Goal: Task Accomplishment & Management: Manage account settings

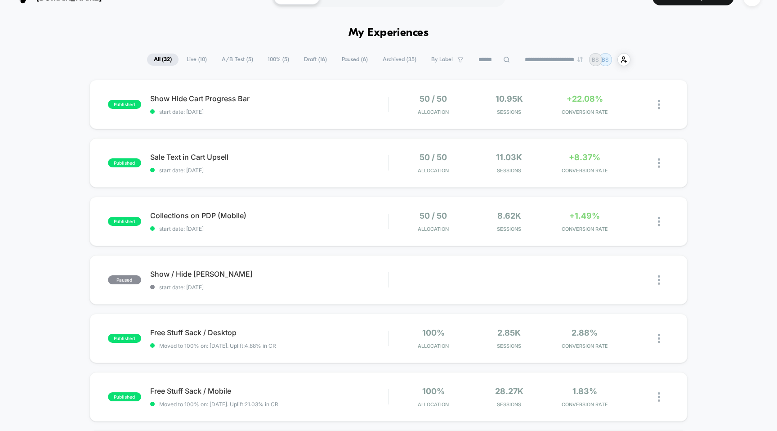
scroll to position [19, 0]
click at [406, 219] on div "50 / 50 Allocation" at bounding box center [433, 220] width 71 height 21
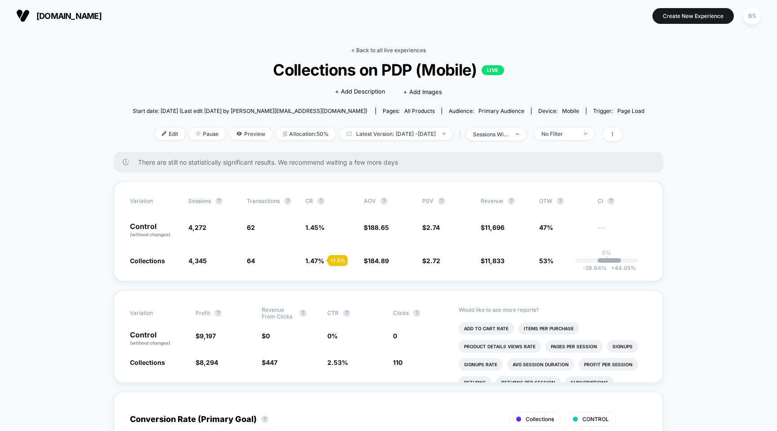
click at [376, 50] on link "< Back to all live experiences" at bounding box center [388, 50] width 75 height 7
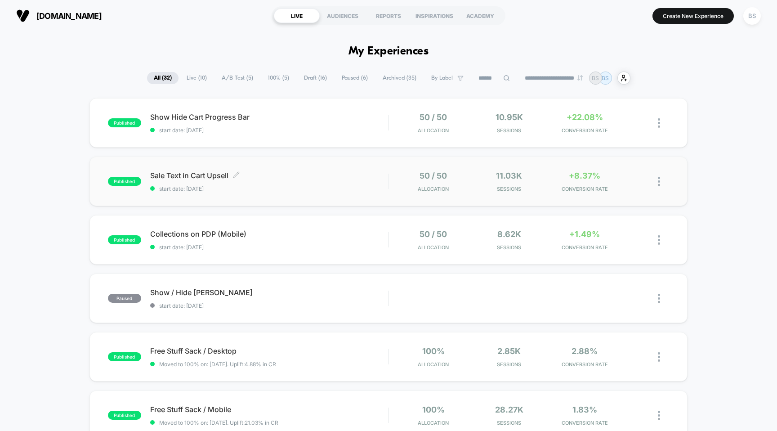
click at [380, 183] on div "Sale Text in Cart Upsell Click to edit experience details Click to edit experie…" at bounding box center [269, 181] width 238 height 21
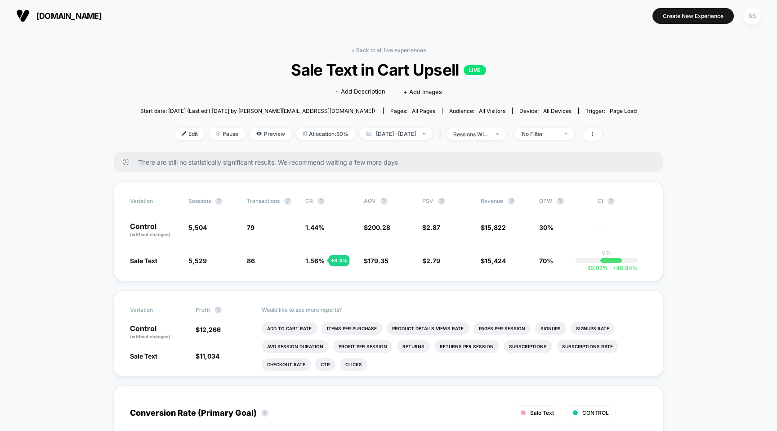
click at [378, 61] on span "Sale Text in Cart Upsell LIVE" at bounding box center [388, 69] width 446 height 19
click at [378, 49] on link "< Back to all live experiences" at bounding box center [388, 50] width 75 height 7
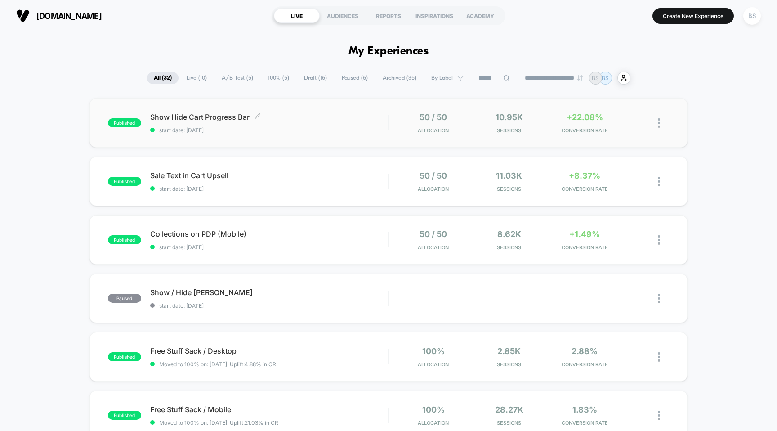
click at [353, 131] on span "start date: [DATE]" at bounding box center [269, 130] width 238 height 7
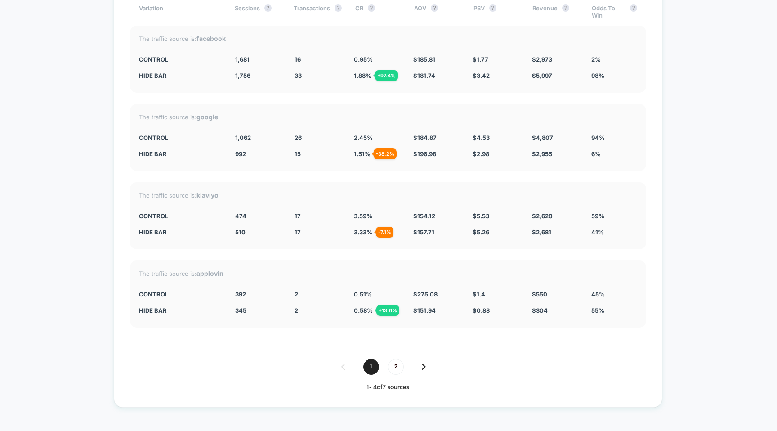
scroll to position [1637, 0]
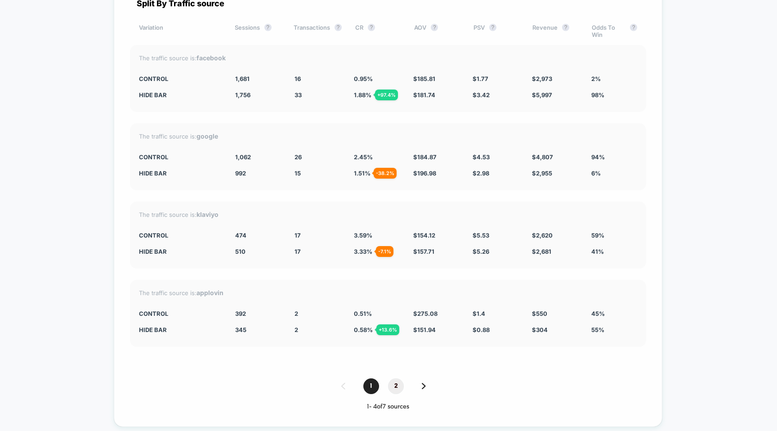
click at [396, 383] on span "2" at bounding box center [396, 386] width 16 height 16
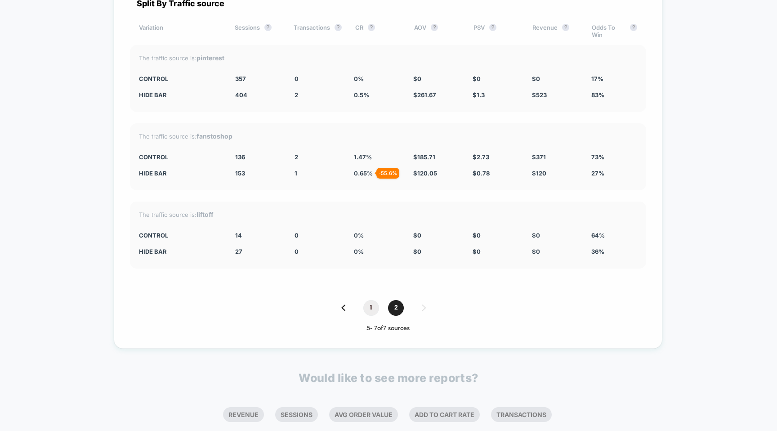
click at [371, 309] on span "1" at bounding box center [371, 308] width 16 height 16
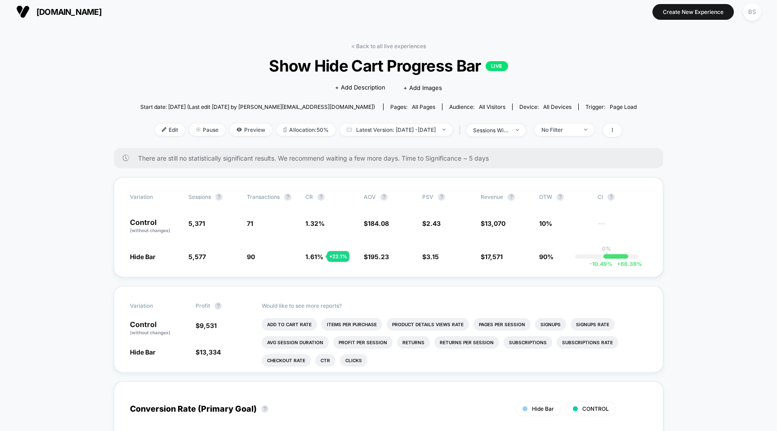
scroll to position [0, 0]
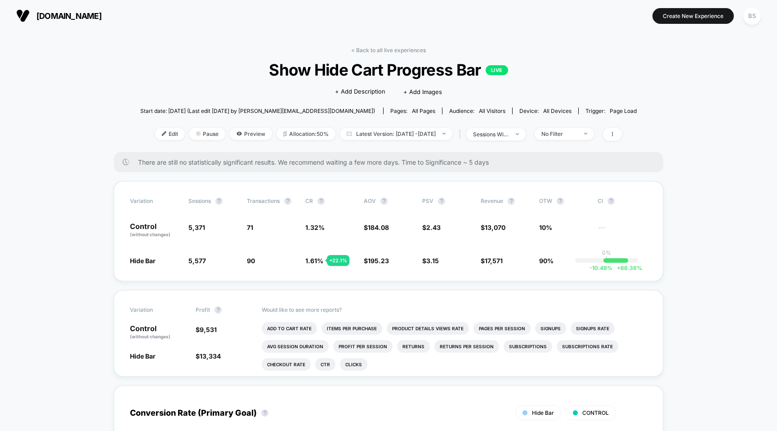
click at [379, 51] on link "< Back to all live experiences" at bounding box center [388, 50] width 75 height 7
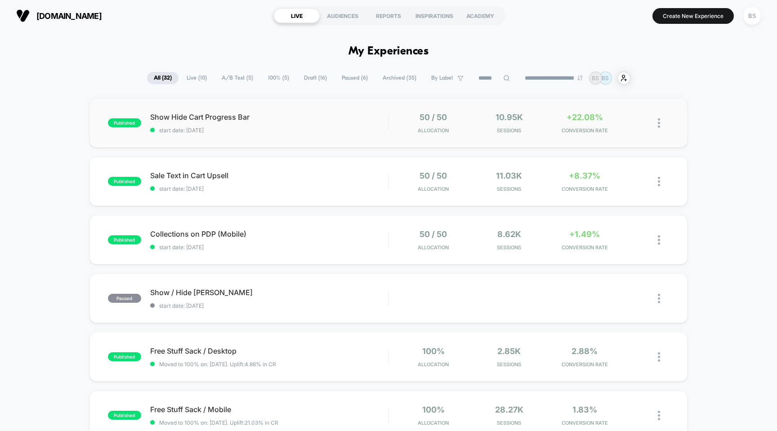
click at [346, 140] on div "published Show Hide Cart Progress Bar start date: [DATE] 50 / 50 Allocation 10.…" at bounding box center [388, 122] width 598 height 49
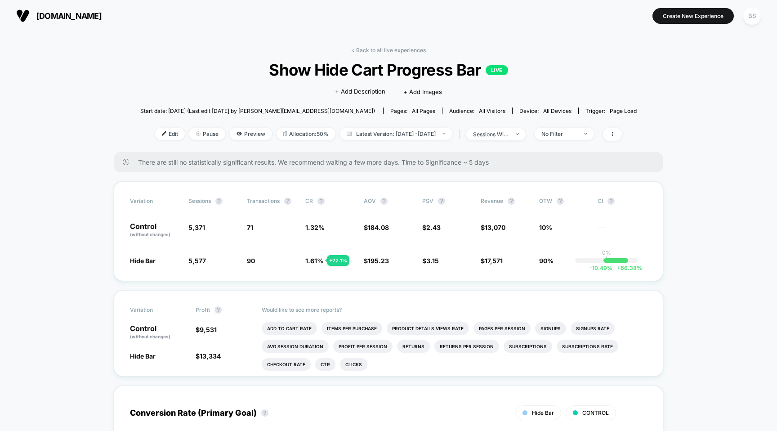
click at [375, 55] on div "< Back to all live experiences Show Hide Cart Progress Bar LIVE Click to edit e…" at bounding box center [388, 99] width 496 height 105
click at [375, 51] on link "< Back to all live experiences" at bounding box center [388, 50] width 75 height 7
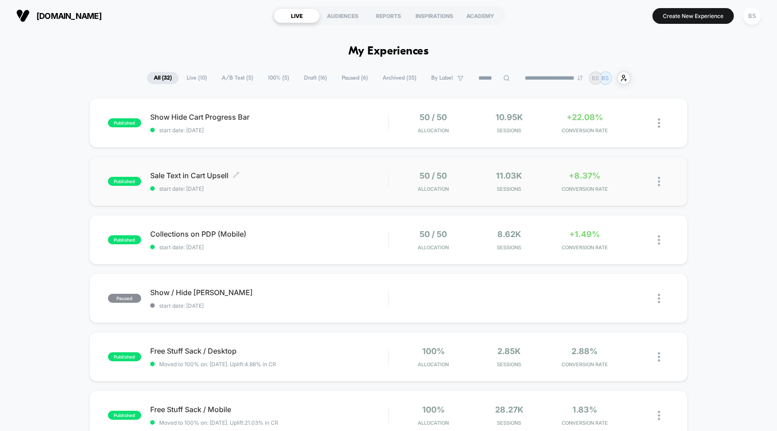
click at [379, 185] on span "start date: [DATE]" at bounding box center [269, 188] width 238 height 7
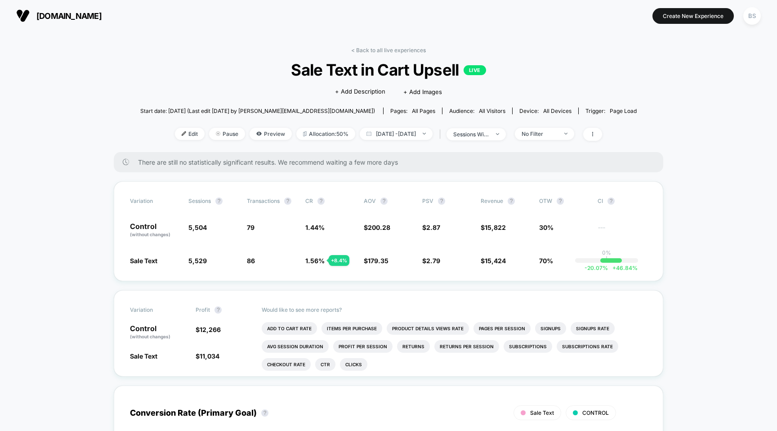
click at [372, 47] on link "< Back to all live experiences" at bounding box center [388, 50] width 75 height 7
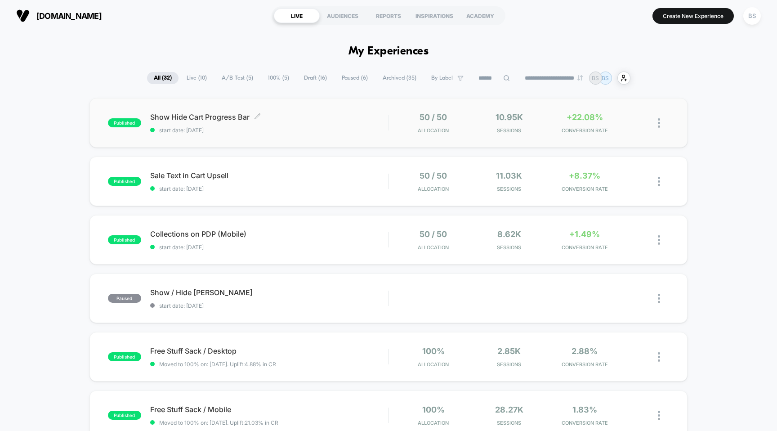
click at [335, 132] on span "start date: [DATE]" at bounding box center [269, 130] width 238 height 7
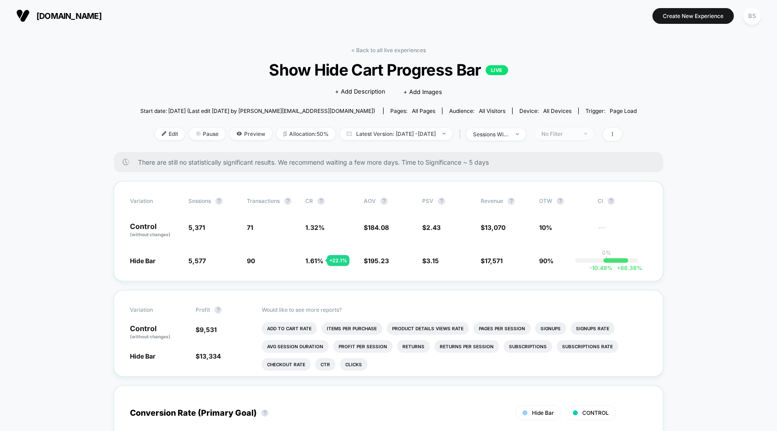
click at [577, 132] on div "No Filter" at bounding box center [559, 133] width 36 height 7
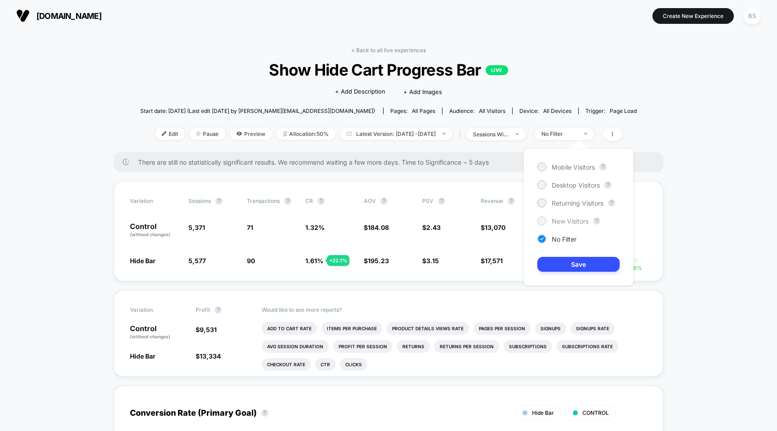
click at [558, 220] on span "New Visitors" at bounding box center [570, 221] width 37 height 8
click at [565, 189] on div "Desktop Visitors" at bounding box center [568, 184] width 62 height 9
click at [566, 163] on span "Mobile Visitors" at bounding box center [573, 167] width 43 height 8
click at [565, 259] on button "Save" at bounding box center [578, 264] width 82 height 15
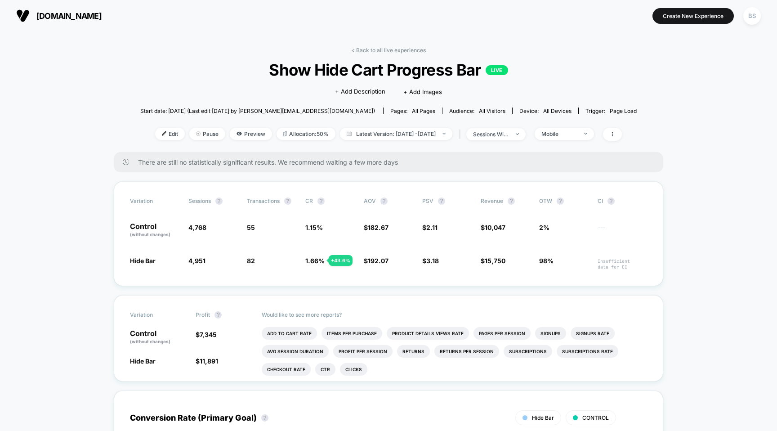
click at [388, 54] on div "< Back to all live experiences Show Hide Cart Progress Bar LIVE Click to edit e…" at bounding box center [388, 99] width 496 height 105
click at [388, 49] on link "< Back to all live experiences" at bounding box center [388, 50] width 75 height 7
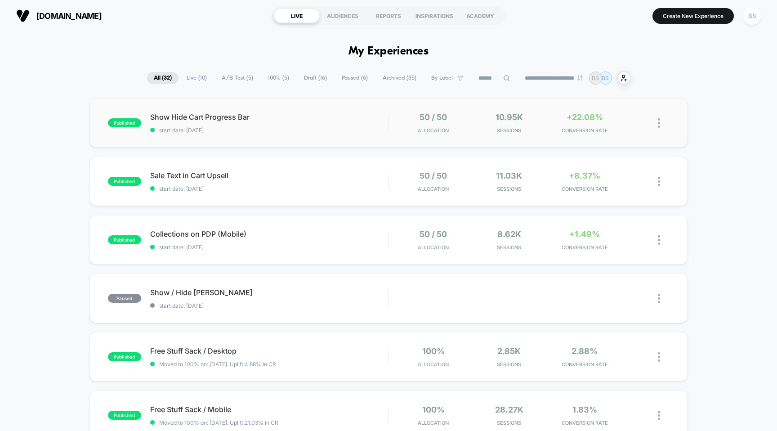
click at [399, 120] on div "50 / 50 Allocation" at bounding box center [433, 122] width 71 height 21
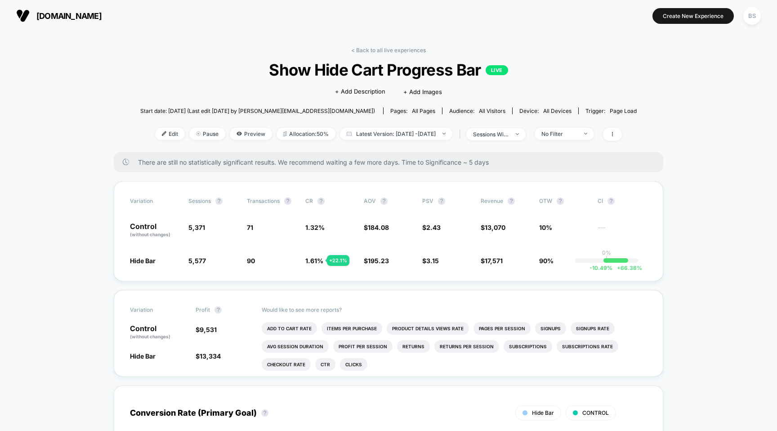
click at [575, 139] on div "Edit Pause Preview Allocation: 50% Latest Version: [DATE] - [DATE] | sessions w…" at bounding box center [388, 134] width 496 height 13
click at [577, 134] on div "No Filter" at bounding box center [559, 133] width 36 height 7
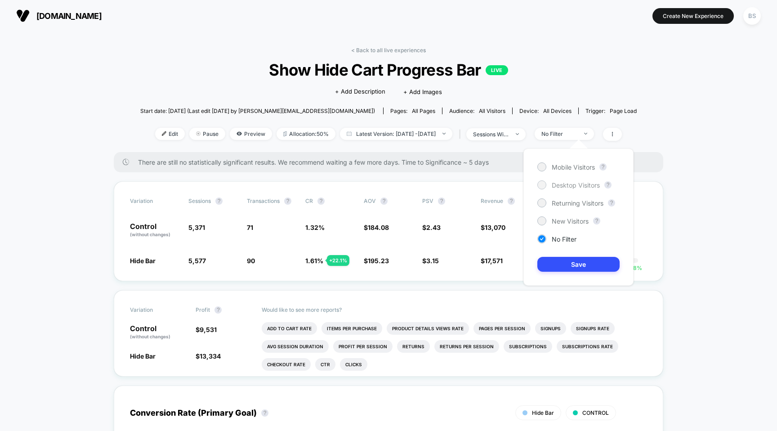
click at [553, 185] on span "Desktop Visitors" at bounding box center [576, 185] width 48 height 8
click at [555, 271] on button "Save" at bounding box center [578, 264] width 82 height 15
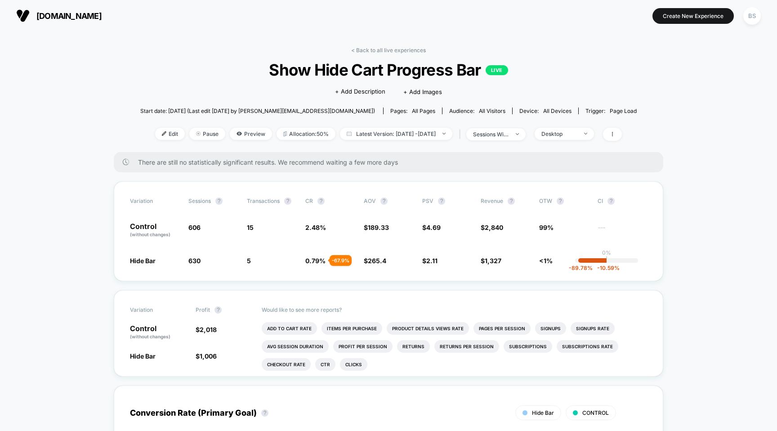
click at [388, 47] on link "< Back to all live experiences" at bounding box center [388, 50] width 75 height 7
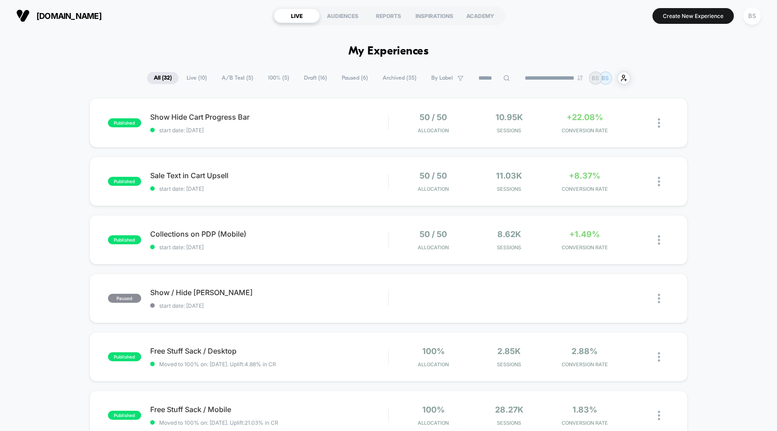
click at [234, 77] on span "A/B Test ( 5 )" at bounding box center [237, 78] width 45 height 12
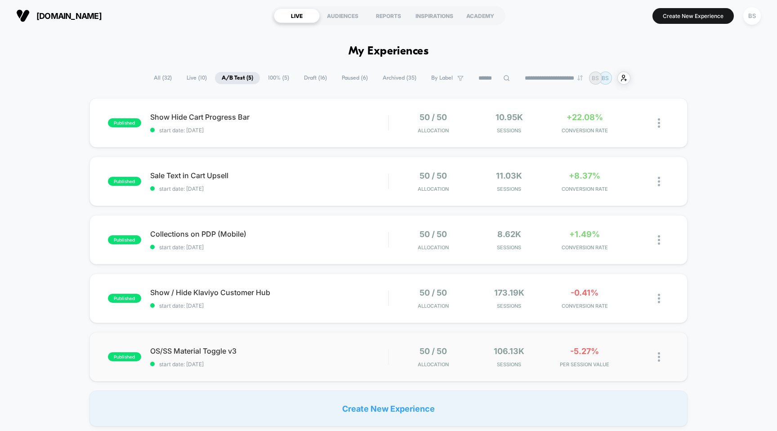
drag, startPoint x: 333, startPoint y: 363, endPoint x: 219, endPoint y: 378, distance: 115.2
click at [219, 378] on div "published OS/SS Material Toggle v3 start date: [DATE] 50 / 50 Allocation 106.13…" at bounding box center [388, 356] width 598 height 49
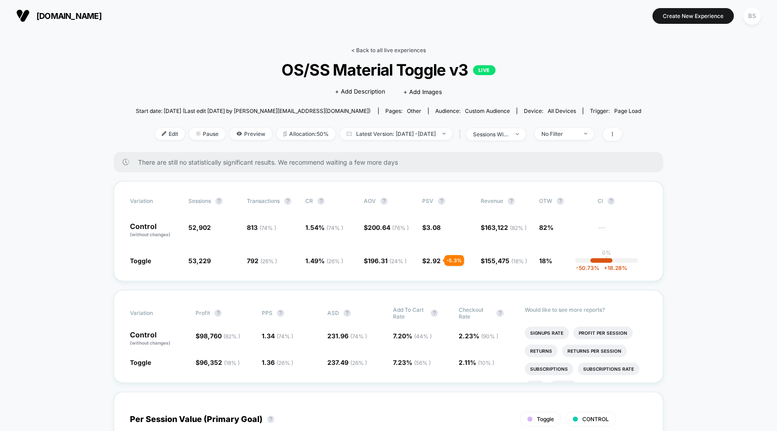
click at [375, 48] on link "< Back to all live experiences" at bounding box center [388, 50] width 75 height 7
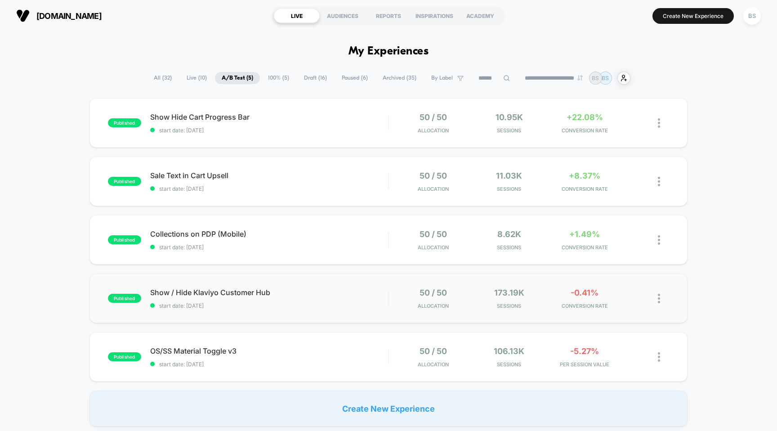
click at [363, 310] on div "published Show / Hide Klaviyo Customer Hub start date: [DATE] 50 / 50 Allocatio…" at bounding box center [388, 297] width 598 height 49
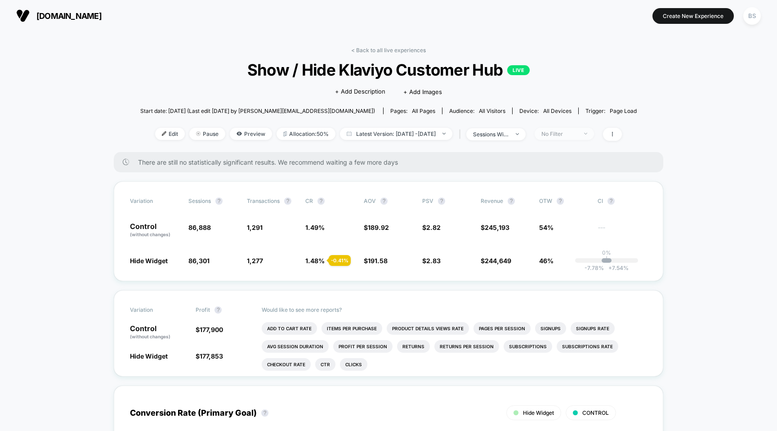
click at [577, 132] on div "No Filter" at bounding box center [559, 133] width 36 height 7
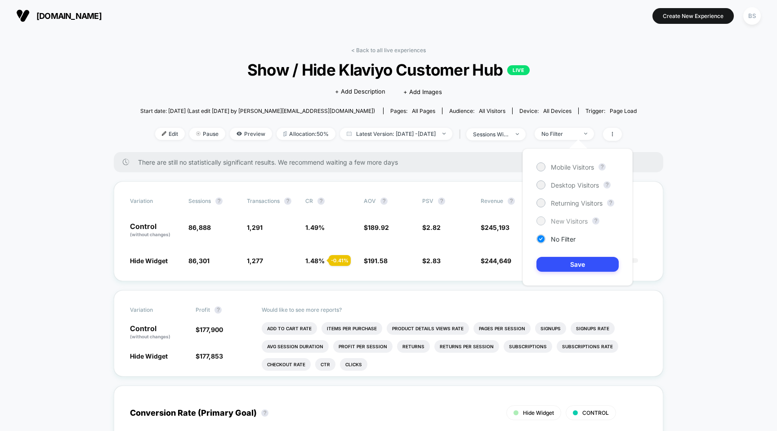
click at [562, 219] on span "New Visitors" at bounding box center [569, 221] width 37 height 8
click at [561, 258] on button "Save" at bounding box center [577, 264] width 82 height 15
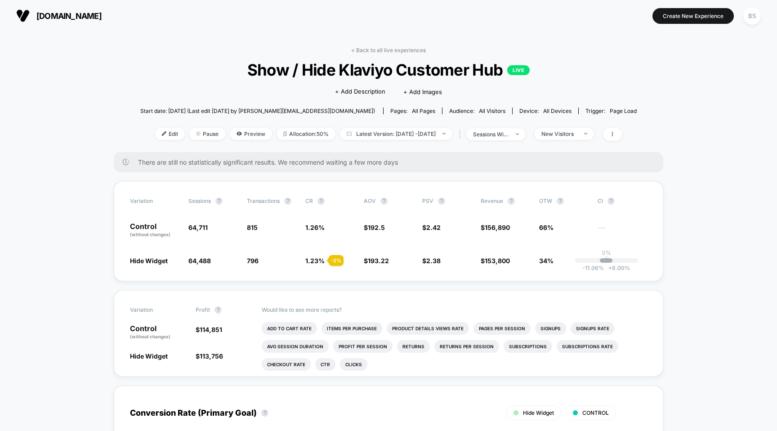
click at [610, 142] on div "< Back to all live experiences Show / Hide Klaviyo Customer Hub LIVE Click to e…" at bounding box center [388, 99] width 496 height 105
click at [594, 129] on span "New Visitors" at bounding box center [564, 134] width 59 height 12
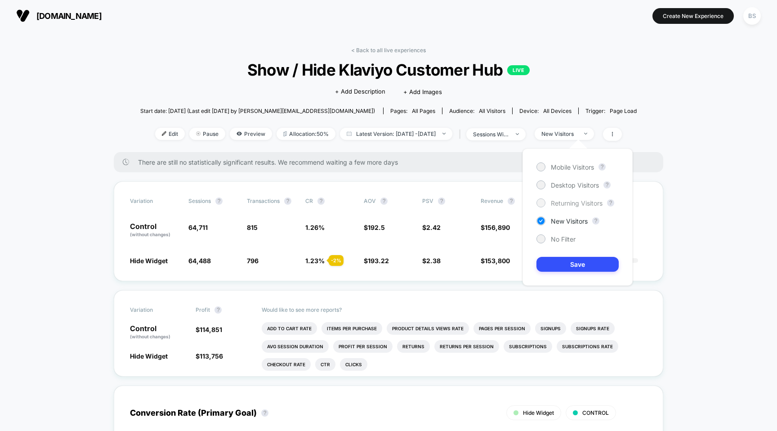
click at [567, 206] on span "Returning Visitors" at bounding box center [577, 203] width 52 height 8
click at [557, 270] on button "Save" at bounding box center [577, 264] width 82 height 15
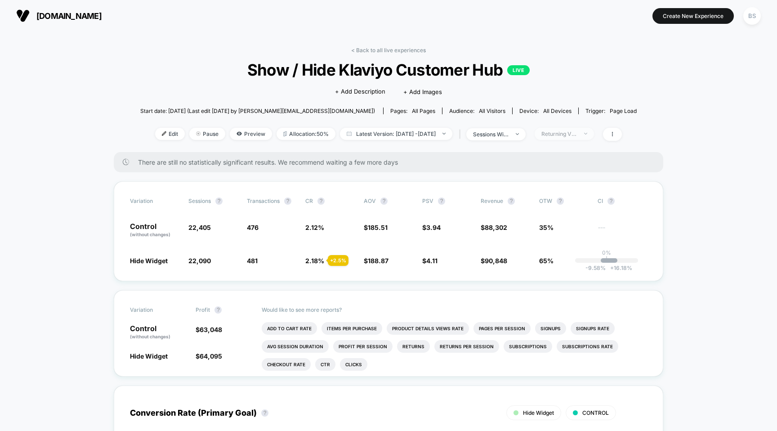
click at [594, 129] on span "Returning Visitors" at bounding box center [564, 134] width 59 height 12
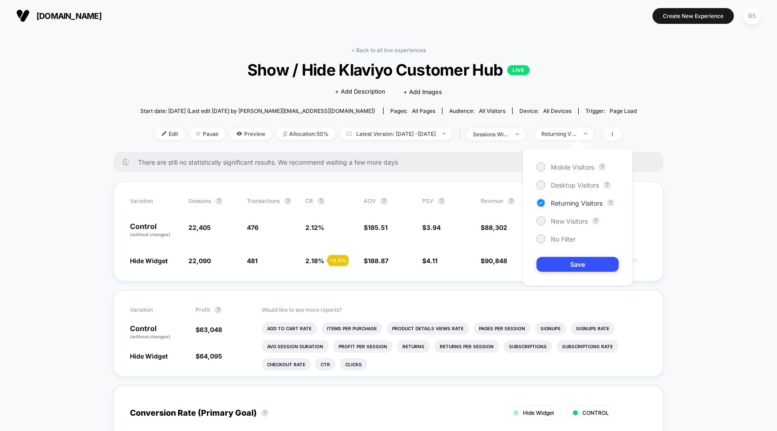
click at [571, 189] on div "Mobile Visitors ? Desktop Visitors ? Returning Visitors ? New Visitors ? No Fil…" at bounding box center [577, 216] width 110 height 137
click at [575, 181] on span "Desktop Visitors" at bounding box center [575, 185] width 48 height 8
click at [548, 271] on button "Save" at bounding box center [577, 264] width 82 height 15
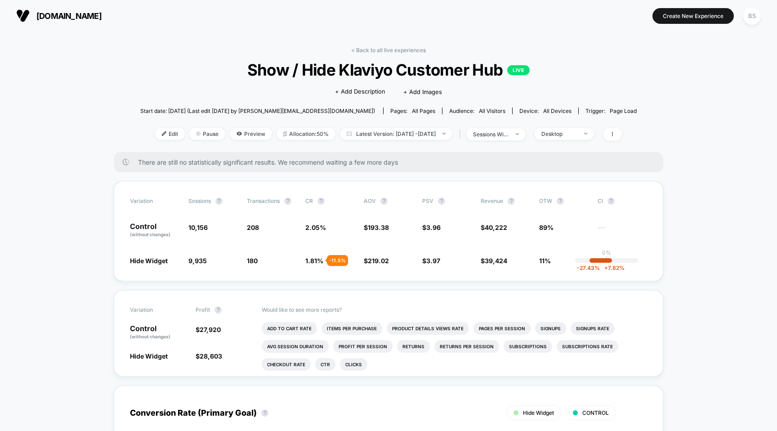
click at [590, 139] on div "Edit Pause Preview Allocation: 50% Latest Version: [DATE] - [DATE] | sessions w…" at bounding box center [388, 134] width 496 height 13
click at [577, 132] on div "Desktop" at bounding box center [559, 133] width 36 height 7
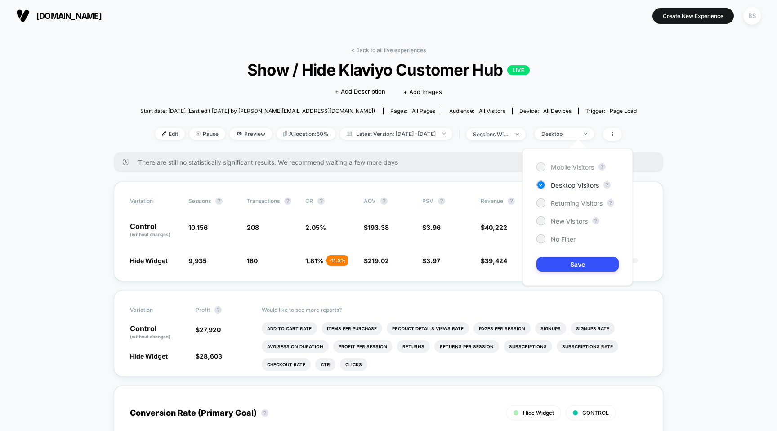
drag, startPoint x: 576, startPoint y: 153, endPoint x: 573, endPoint y: 165, distance: 12.8
click at [576, 157] on div "Mobile Visitors ? Desktop Visitors ? Returning Visitors ? New Visitors ? No Fil…" at bounding box center [577, 216] width 110 height 137
click at [573, 167] on span "Mobile Visitors" at bounding box center [572, 167] width 43 height 8
click at [561, 263] on button "Save" at bounding box center [577, 264] width 82 height 15
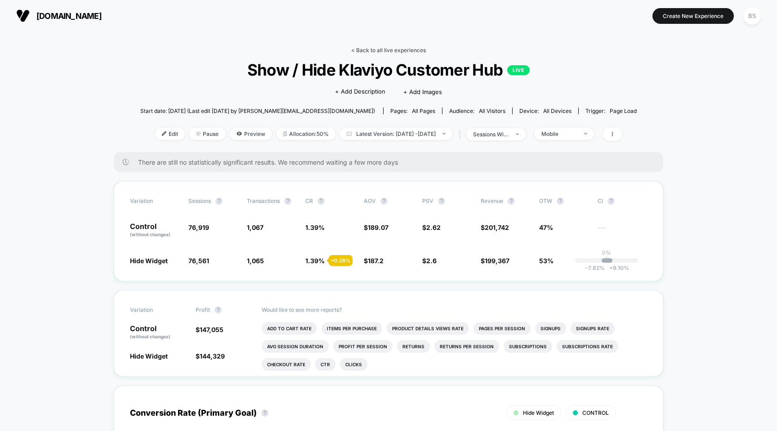
click at [353, 51] on link "< Back to all live experiences" at bounding box center [388, 50] width 75 height 7
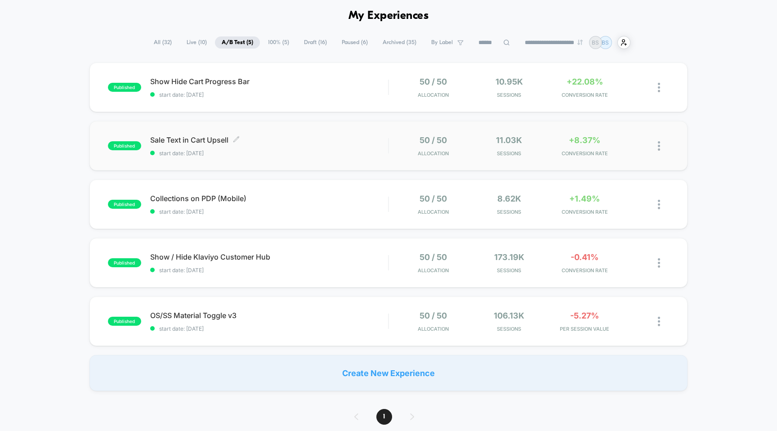
scroll to position [38, 0]
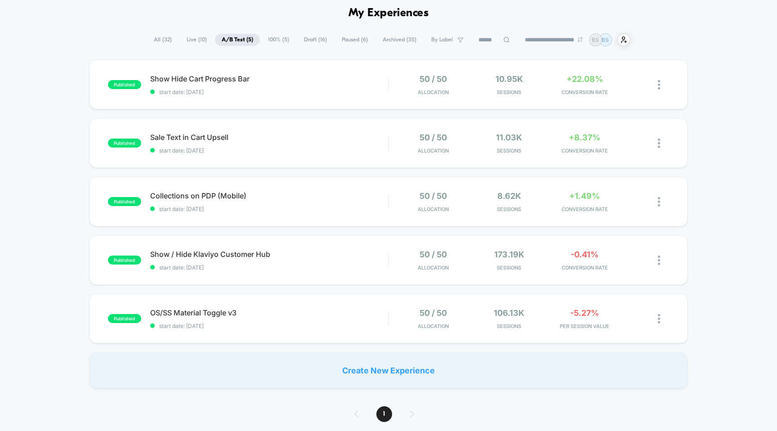
click at [187, 38] on span "Live ( 10 )" at bounding box center [197, 40] width 34 height 12
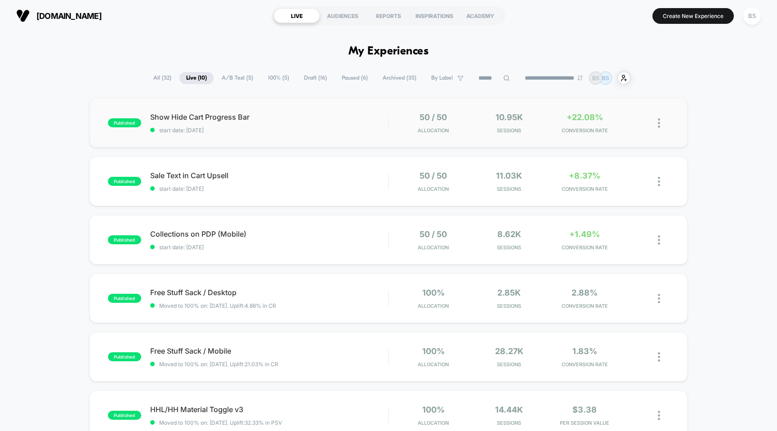
click at [476, 132] on span "Sessions" at bounding box center [508, 130] width 71 height 6
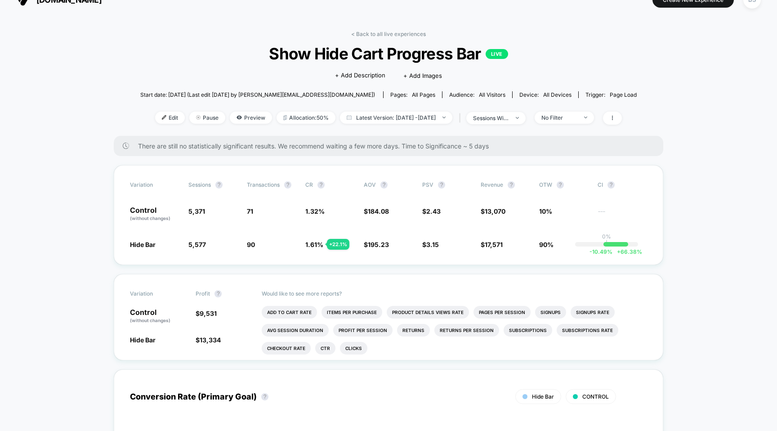
scroll to position [19, 0]
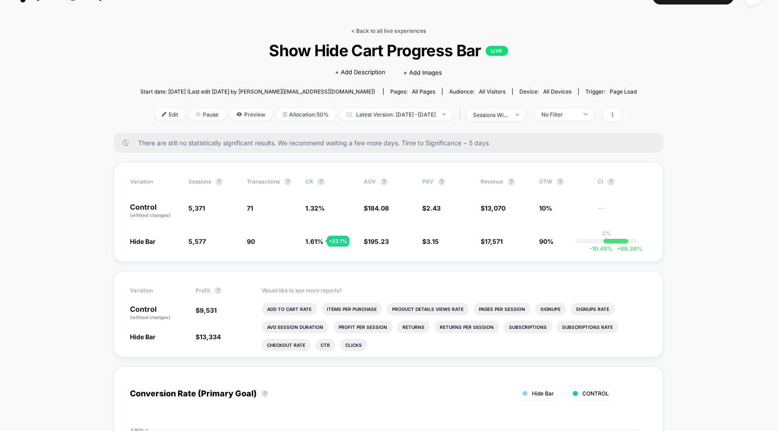
click at [391, 32] on link "< Back to all live experiences" at bounding box center [388, 30] width 75 height 7
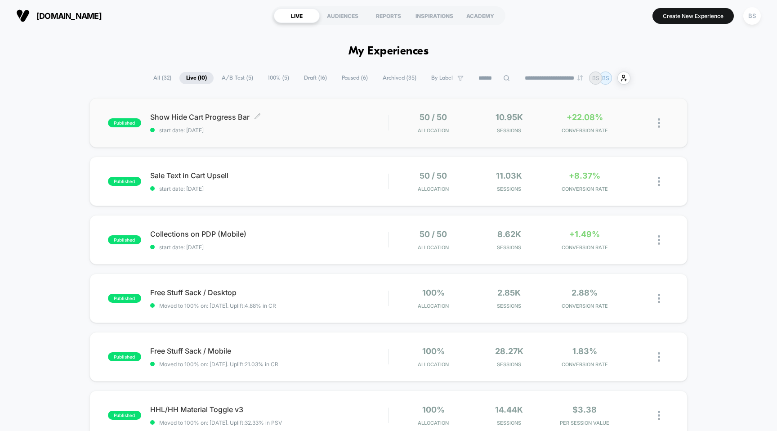
click at [365, 121] on div "Show Hide Cart Progress Bar Click to edit experience details Click to edit expe…" at bounding box center [269, 122] width 238 height 21
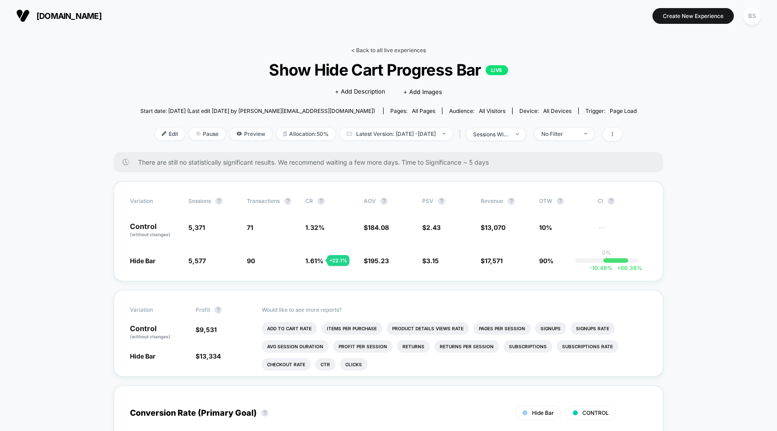
click at [373, 49] on link "< Back to all live experiences" at bounding box center [388, 50] width 75 height 7
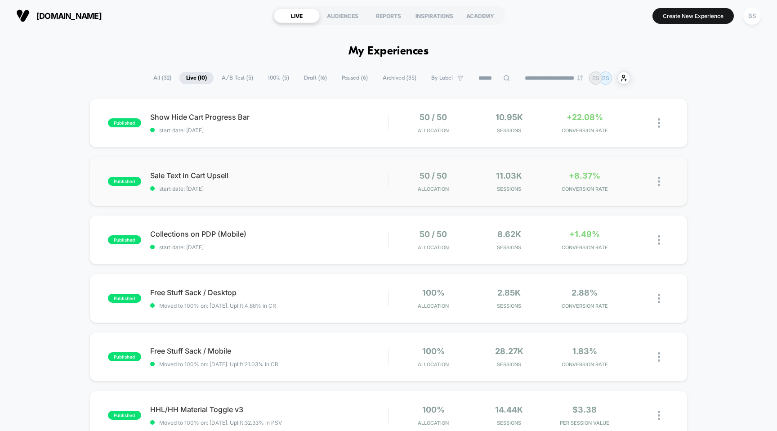
click at [408, 196] on div "published Sale Text in Cart Upsell start date: [DATE] 50 / 50 Allocation 11.03k…" at bounding box center [388, 180] width 598 height 49
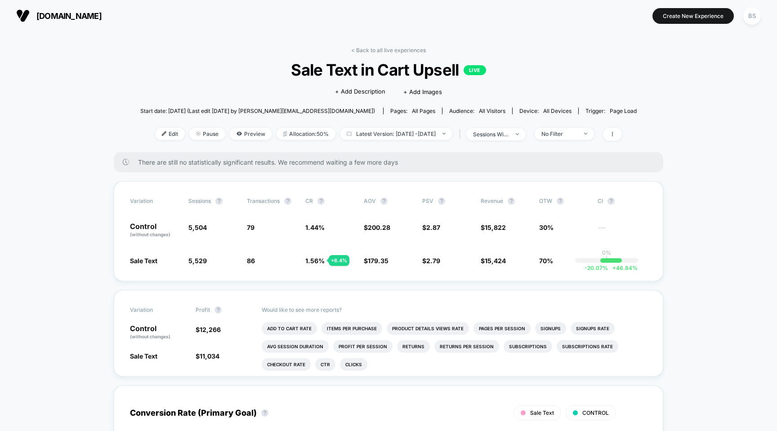
click at [359, 49] on link "< Back to all live experiences" at bounding box center [388, 50] width 75 height 7
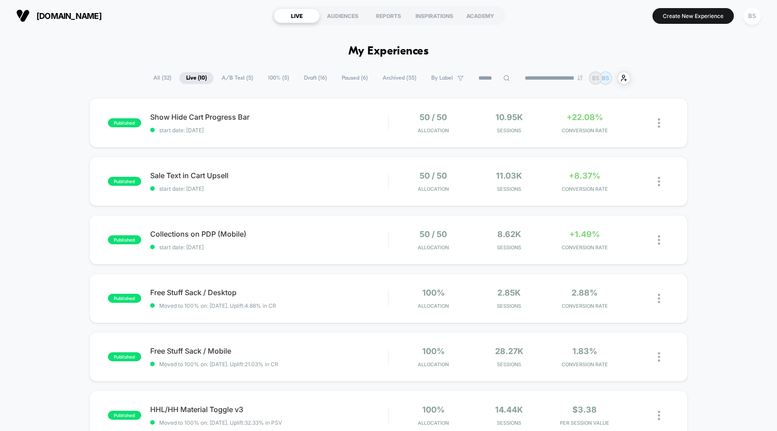
scroll to position [49, 0]
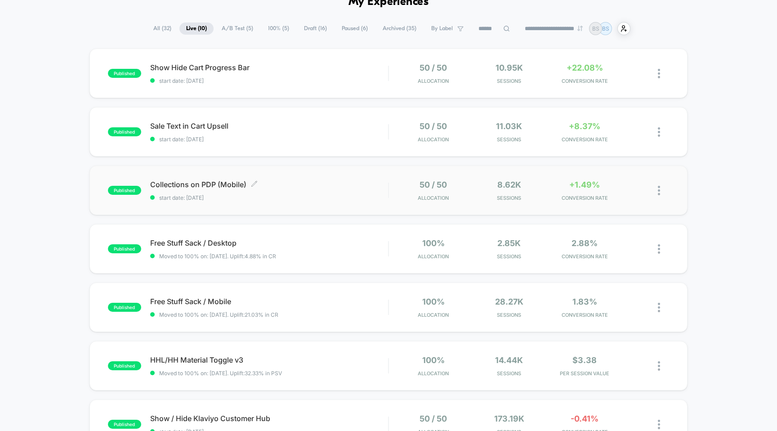
click at [353, 189] on div "Collections on PDP (Mobile) Click to edit experience details Click to edit expe…" at bounding box center [269, 190] width 238 height 21
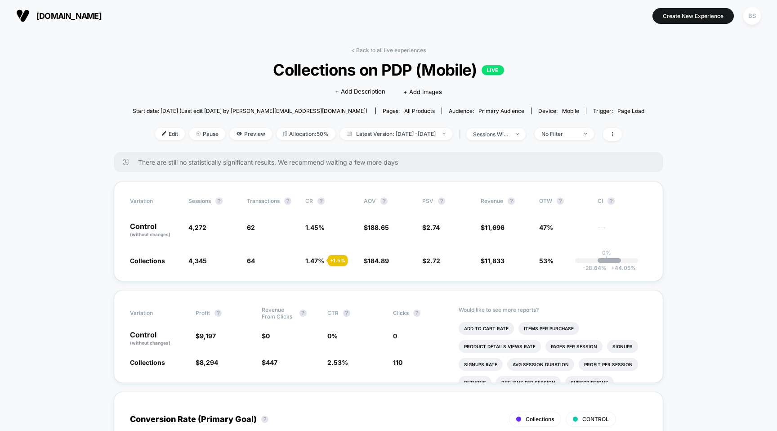
click at [338, 255] on div "+ 1.5 %" at bounding box center [338, 260] width 20 height 11
click at [271, 362] on span "447" at bounding box center [272, 362] width 12 height 8
click at [334, 364] on span "2.53 %" at bounding box center [337, 362] width 21 height 8
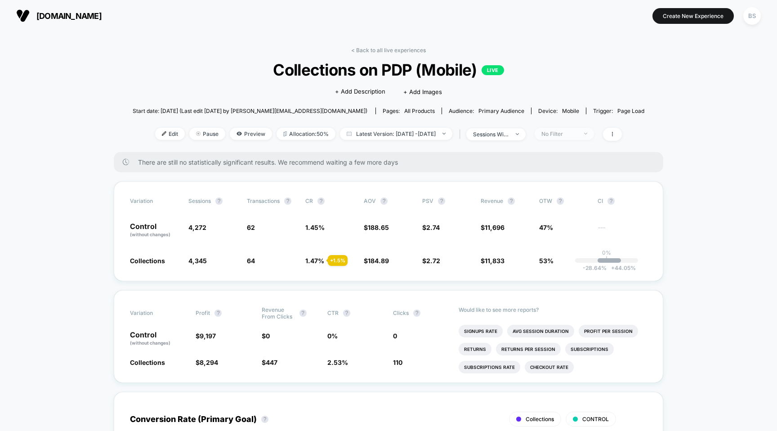
click at [592, 129] on span "No Filter" at bounding box center [564, 134] width 59 height 12
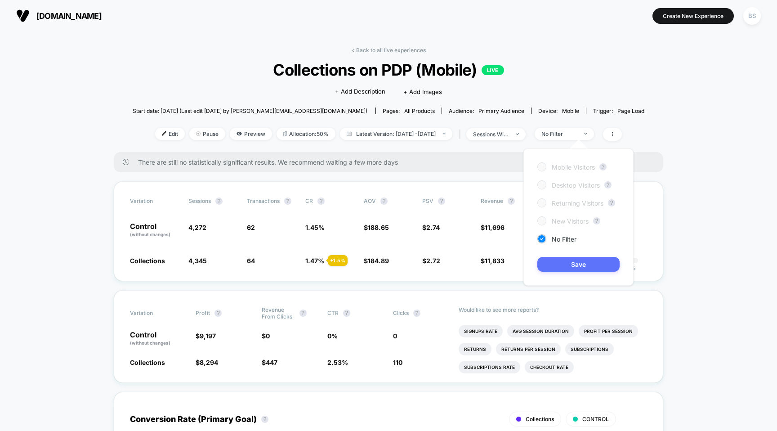
click at [557, 266] on button "Save" at bounding box center [578, 264] width 82 height 15
